Goal: Feedback & Contribution: Submit feedback/report problem

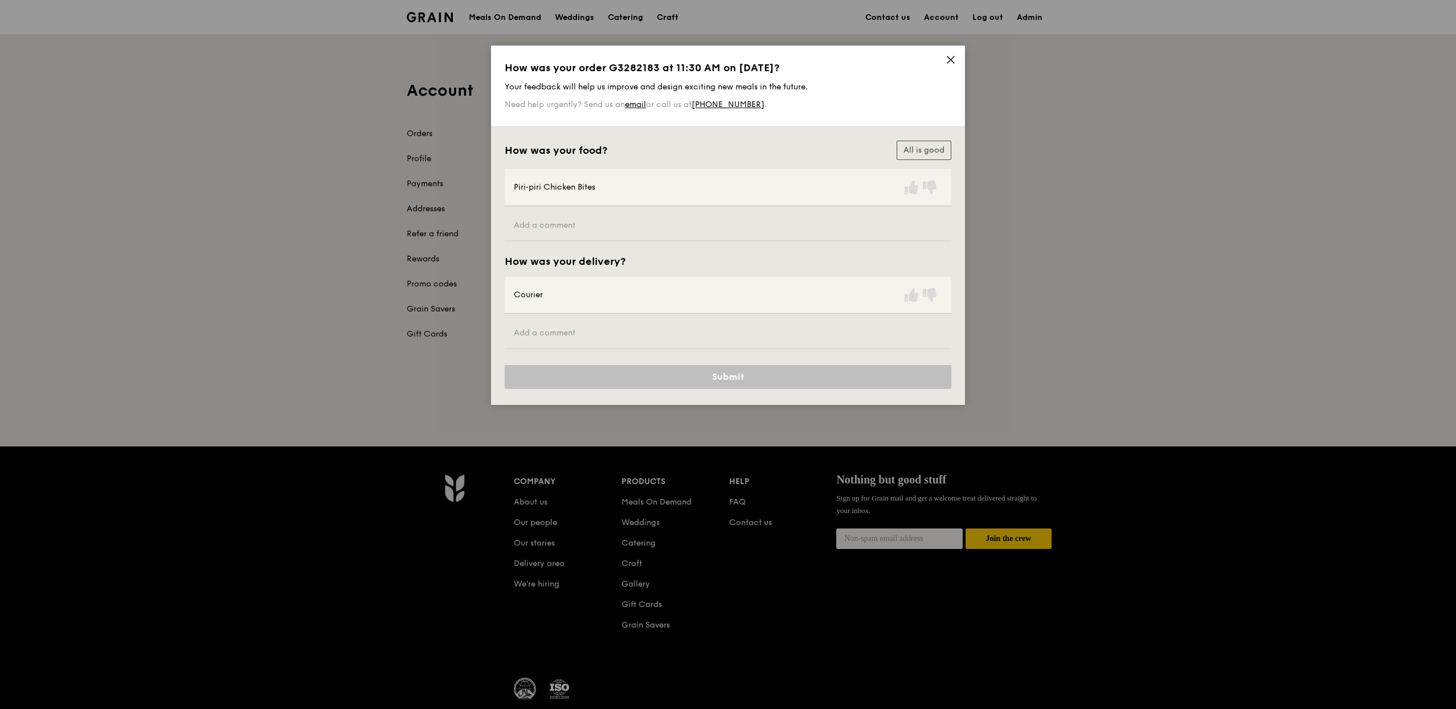
click at [911, 195] on div at bounding box center [922, 187] width 40 height 18
click at [910, 193] on icon at bounding box center [912, 188] width 14 height 14
click at [909, 296] on icon at bounding box center [912, 295] width 14 height 14
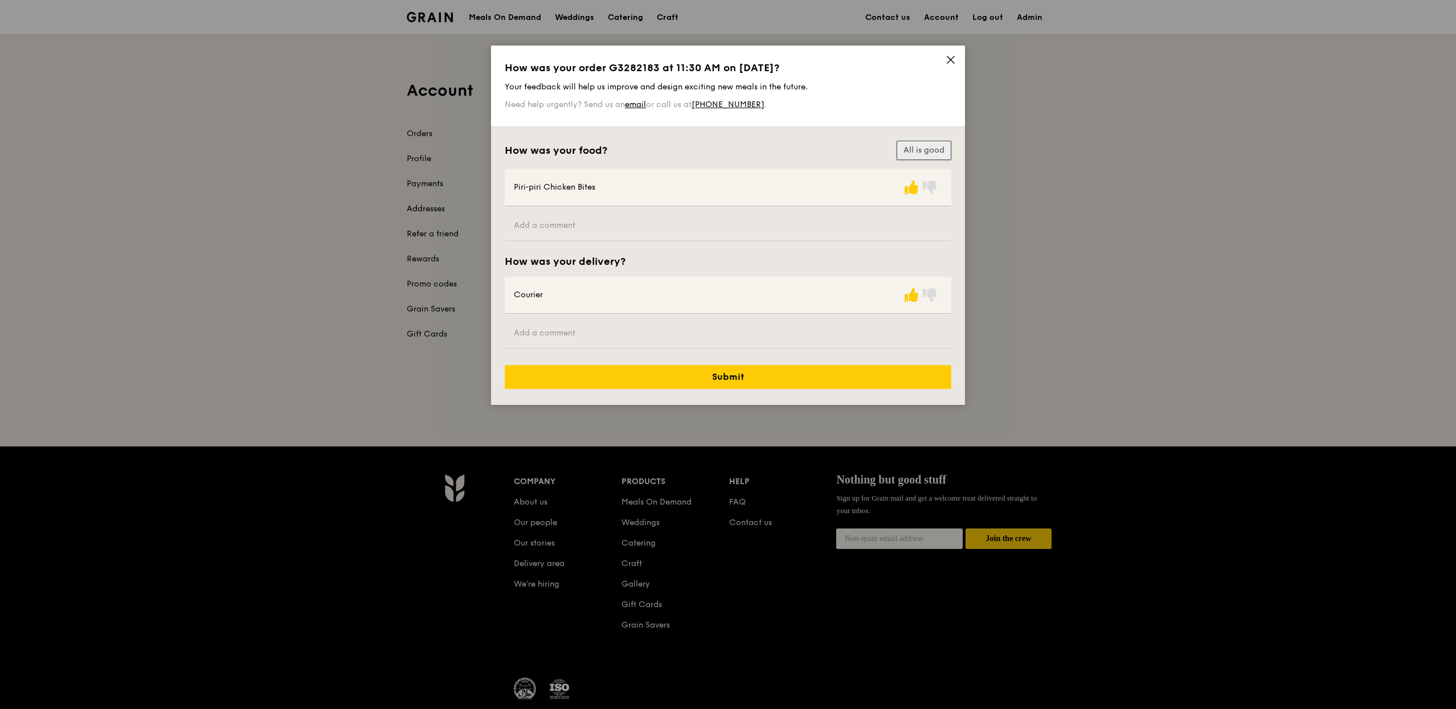
click at [924, 152] on button "All is good" at bounding box center [924, 150] width 55 height 19
click at [824, 371] on button "Submit" at bounding box center [728, 377] width 447 height 24
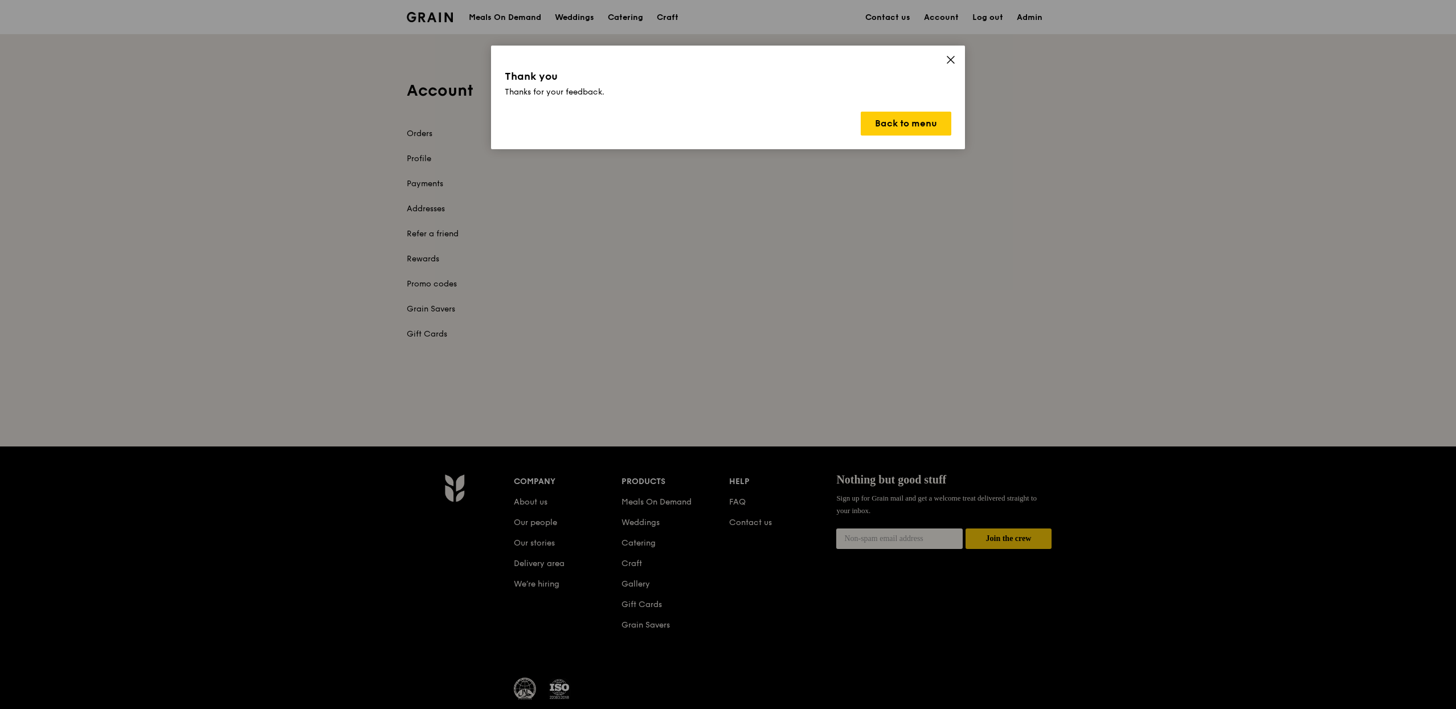
click at [902, 138] on div "Thank you Thanks for your feedback. Back to menu" at bounding box center [728, 98] width 474 height 104
click at [902, 130] on button "Back to menu" at bounding box center [906, 124] width 91 height 24
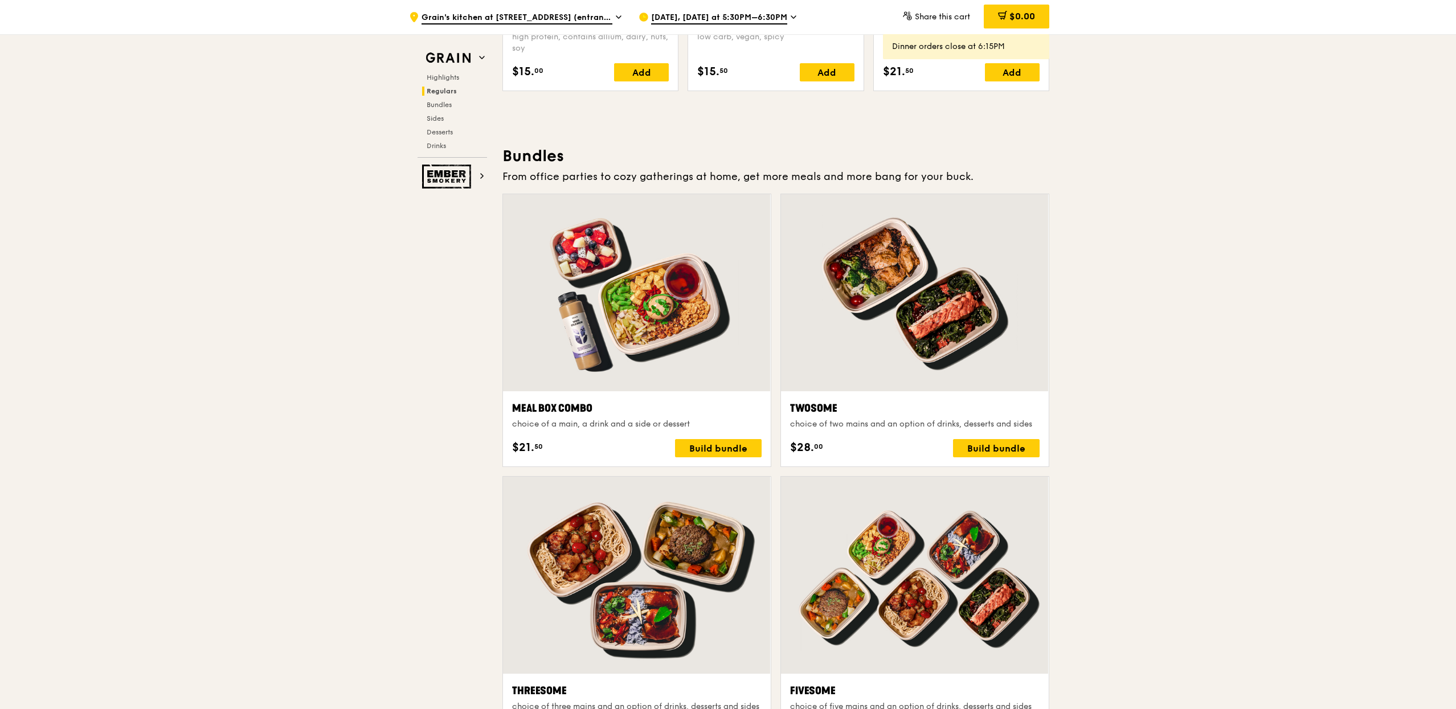
scroll to position [1630, 0]
